Goal: Information Seeking & Learning: Learn about a topic

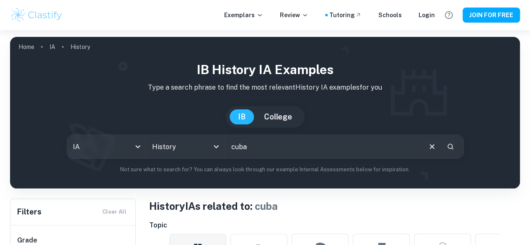
scroll to position [63, 0]
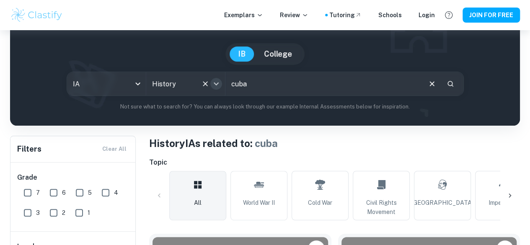
click at [222, 84] on button "Open" at bounding box center [216, 84] width 12 height 12
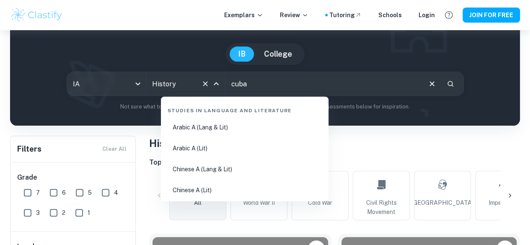
scroll to position [1081, 0]
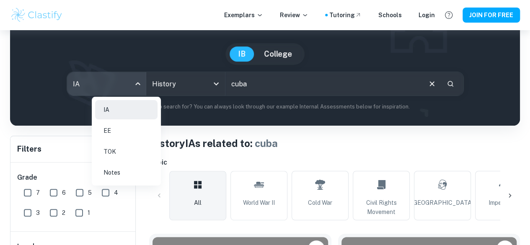
click at [152, 84] on body "We value your privacy We use cookies to enhance your browsing experience, serve…" at bounding box center [265, 89] width 530 height 245
click at [201, 86] on div at bounding box center [265, 122] width 530 height 245
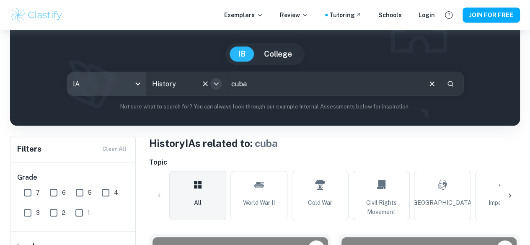
click at [221, 82] on icon "Open" at bounding box center [216, 84] width 10 height 10
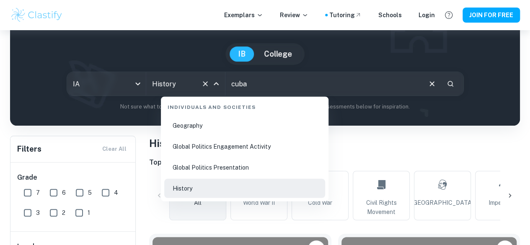
click at [220, 142] on li "Global Politics Engagement Activity" at bounding box center [244, 146] width 161 height 19
type input "Global Politics Engagement Activity"
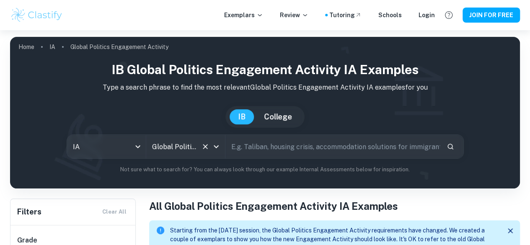
scroll to position [23, 0]
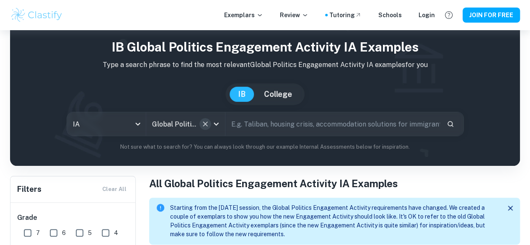
click at [208, 124] on icon "Clear" at bounding box center [205, 124] width 8 height 8
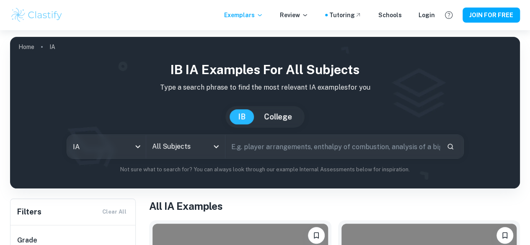
click at [219, 154] on div "All Subjects" at bounding box center [185, 146] width 79 height 23
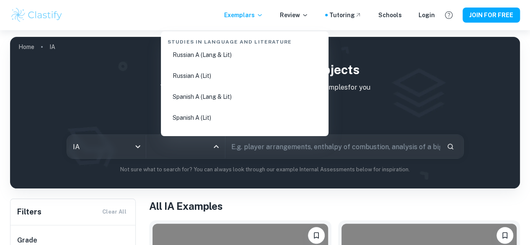
scroll to position [475, 0]
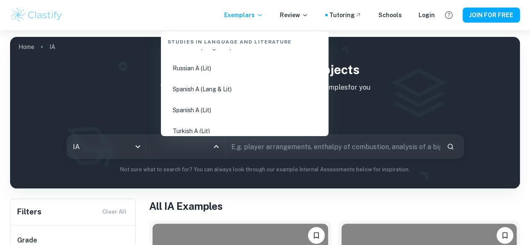
click at [199, 89] on li "Spanish A (Lang & Lit)" at bounding box center [244, 89] width 161 height 19
type input "Spanish A (Lang & Lit)"
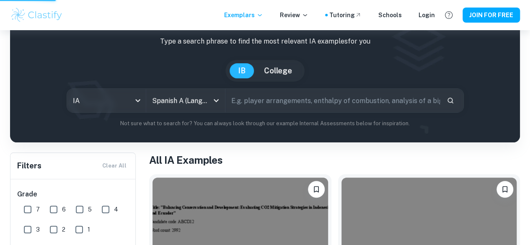
scroll to position [96, 0]
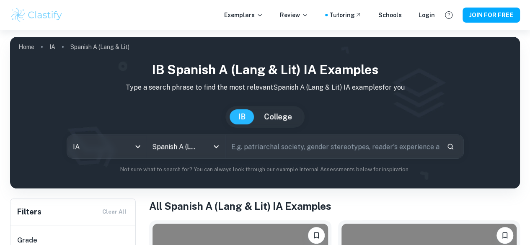
drag, startPoint x: 43, startPoint y: 155, endPoint x: 28, endPoint y: 162, distance: 16.7
click at [28, 162] on div "IB Spanish A (Lang & Lit) IA examples Type a search phrase to find the most rel…" at bounding box center [265, 117] width 496 height 114
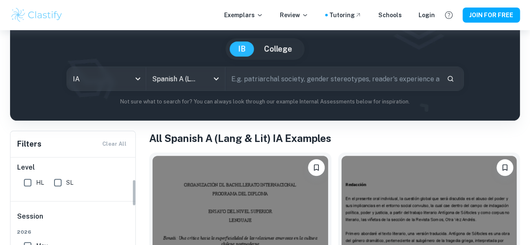
scroll to position [80, 0]
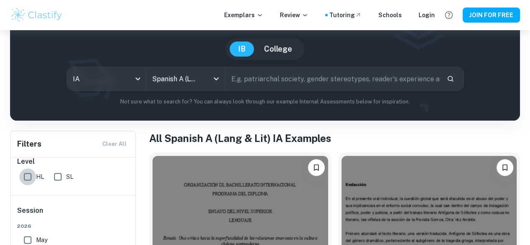
click at [26, 174] on input "HL" at bounding box center [27, 176] width 17 height 17
checkbox input "true"
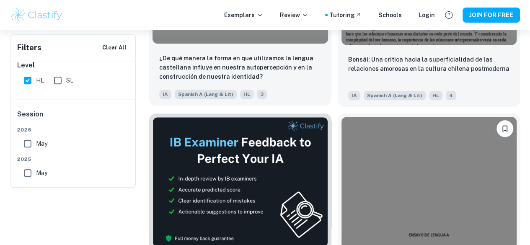
scroll to position [0, 0]
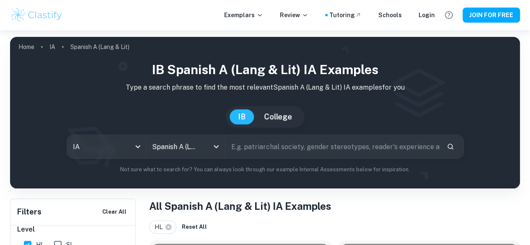
click at [266, 144] on input "text" at bounding box center [332, 146] width 214 height 23
type input "arrancame la vida"
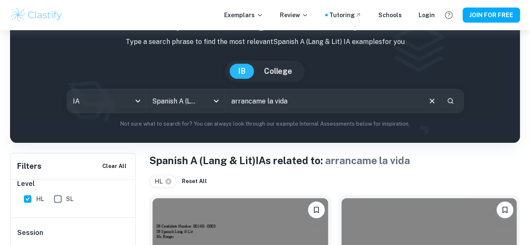
scroll to position [39, 0]
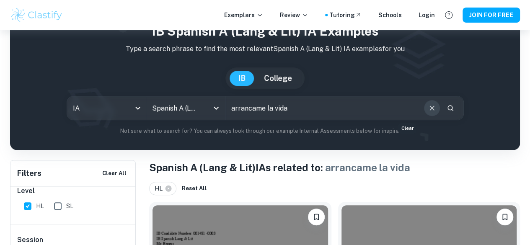
click at [429, 110] on icon "Clear" at bounding box center [431, 108] width 5 height 5
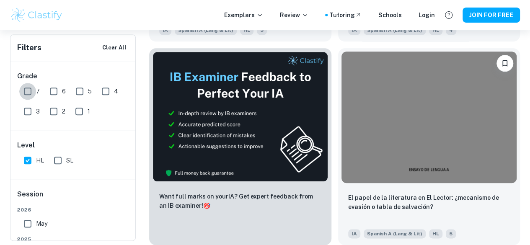
click at [34, 87] on input "7" at bounding box center [27, 91] width 17 height 17
checkbox input "true"
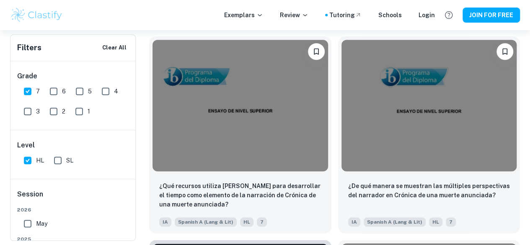
scroll to position [196, 0]
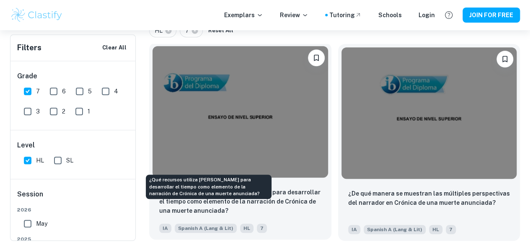
click at [235, 188] on p "¿Qué recursos utiliza [PERSON_NAME] para desarrollar el tiempo como elemento de…" at bounding box center [240, 202] width 162 height 28
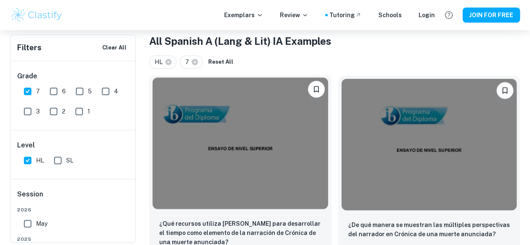
scroll to position [165, 0]
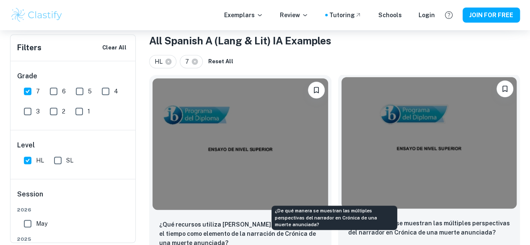
click at [348, 219] on p "¿De qué manera se muestran las múltiples perspectivas del narrador en Crónica d…" at bounding box center [429, 228] width 162 height 18
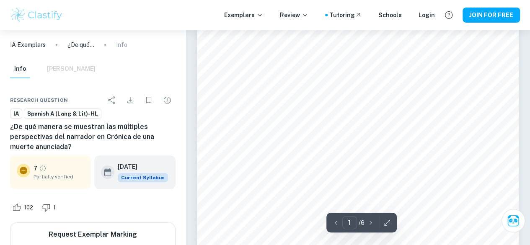
scroll to position [259, 0]
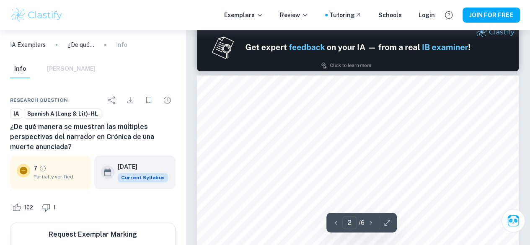
type input "1"
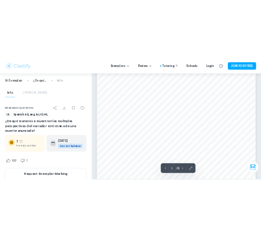
scroll to position [214, 0]
